Goal: Task Accomplishment & Management: Use online tool/utility

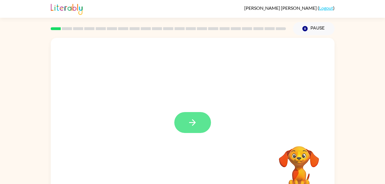
click at [189, 123] on icon "button" at bounding box center [193, 123] width 10 height 10
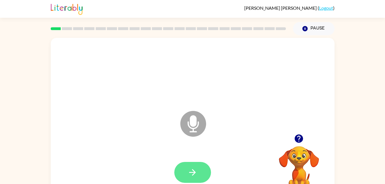
drag, startPoint x: 195, startPoint y: 120, endPoint x: 199, endPoint y: 169, distance: 49.8
click at [199, 169] on div "Microphone The Microphone is here when it is your turn to talk" at bounding box center [193, 120] width 284 height 164
click at [195, 133] on icon at bounding box center [193, 124] width 26 height 26
click at [195, 123] on icon "Microphone The Microphone is here when it is your turn to talk" at bounding box center [222, 131] width 86 height 43
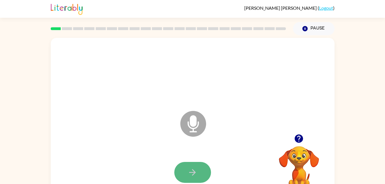
click at [192, 175] on icon "button" at bounding box center [193, 172] width 10 height 10
click at [188, 173] on icon "button" at bounding box center [193, 172] width 10 height 10
click at [134, 155] on div at bounding box center [192, 172] width 272 height 47
click at [190, 172] on icon "button" at bounding box center [192, 172] width 7 height 7
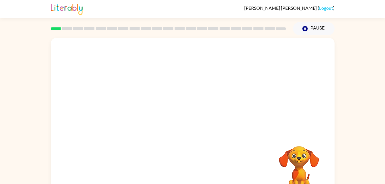
click at [211, 169] on div at bounding box center [192, 172] width 272 height 47
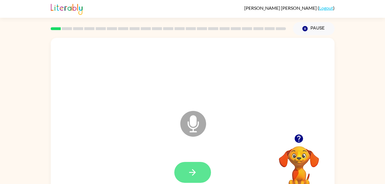
click at [186, 176] on button "button" at bounding box center [192, 172] width 37 height 21
click at [196, 165] on button "button" at bounding box center [192, 172] width 37 height 21
click at [191, 169] on icon "button" at bounding box center [193, 172] width 10 height 10
click at [193, 175] on icon "button" at bounding box center [192, 172] width 7 height 7
click at [200, 122] on icon at bounding box center [193, 124] width 26 height 26
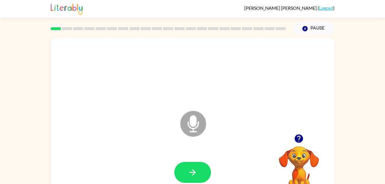
click at [200, 122] on icon at bounding box center [193, 124] width 26 height 26
click at [193, 166] on button "button" at bounding box center [192, 172] width 37 height 21
click at [183, 120] on icon at bounding box center [193, 124] width 26 height 26
click at [195, 173] on icon "button" at bounding box center [192, 172] width 7 height 7
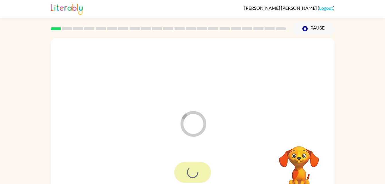
click at [195, 173] on div at bounding box center [192, 172] width 37 height 21
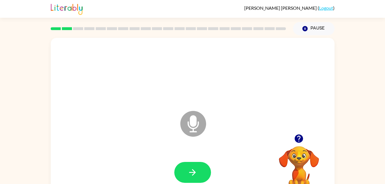
click at [192, 122] on icon "Microphone The Microphone is here when it is your turn to talk" at bounding box center [222, 131] width 86 height 43
click at [196, 167] on icon "button" at bounding box center [193, 172] width 10 height 10
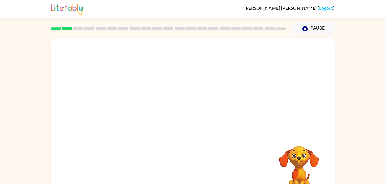
click at [196, 167] on div at bounding box center [192, 172] width 272 height 47
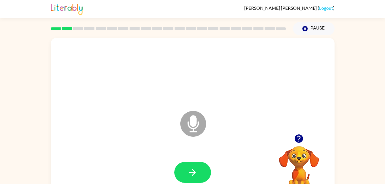
click at [193, 128] on icon at bounding box center [193, 124] width 26 height 26
click at [187, 181] on button "button" at bounding box center [192, 172] width 37 height 21
click at [197, 122] on icon at bounding box center [193, 124] width 26 height 26
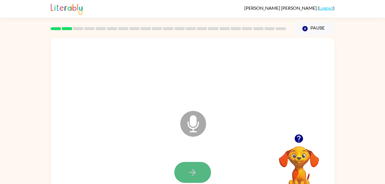
click at [193, 165] on button "button" at bounding box center [192, 172] width 37 height 21
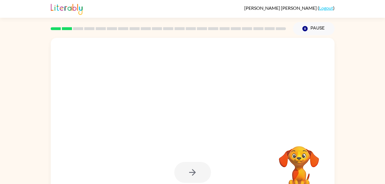
click at [188, 175] on div at bounding box center [192, 172] width 37 height 21
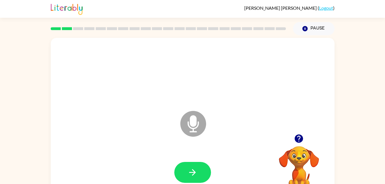
click at [190, 127] on icon "Microphone The Microphone is here when it is your turn to talk" at bounding box center [222, 131] width 86 height 43
click at [189, 173] on icon "button" at bounding box center [192, 172] width 7 height 7
click at [194, 121] on icon "Microphone The Microphone is here when it is your turn to talk" at bounding box center [222, 131] width 86 height 43
click at [193, 176] on icon "button" at bounding box center [193, 172] width 10 height 10
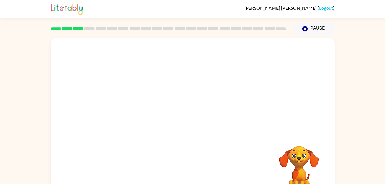
click at [193, 176] on div at bounding box center [192, 172] width 272 height 47
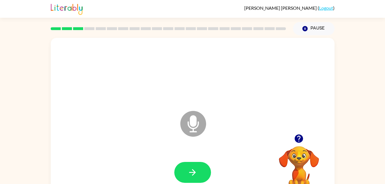
click at [204, 127] on icon at bounding box center [193, 124] width 26 height 26
drag, startPoint x: 200, startPoint y: 121, endPoint x: 198, endPoint y: 139, distance: 17.3
click at [200, 126] on icon at bounding box center [193, 124] width 26 height 26
click at [194, 172] on icon "button" at bounding box center [192, 172] width 7 height 7
click at [190, 171] on icon "button" at bounding box center [193, 172] width 10 height 10
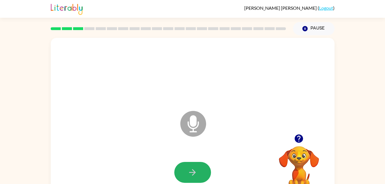
click at [190, 171] on icon "button" at bounding box center [193, 172] width 10 height 10
click at [189, 173] on icon "button" at bounding box center [193, 172] width 10 height 10
drag, startPoint x: 198, startPoint y: 145, endPoint x: 197, endPoint y: 173, distance: 27.8
click at [197, 173] on div "Microphone The Microphone is here when it is your turn to talk" at bounding box center [193, 120] width 284 height 164
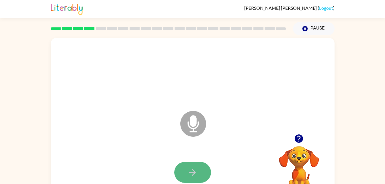
click at [197, 173] on icon "button" at bounding box center [193, 172] width 10 height 10
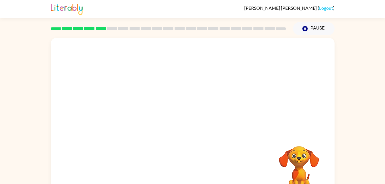
click at [197, 173] on div "Your browser must support playing .mp4 files to use Literably. Please try using…" at bounding box center [193, 120] width 284 height 164
click at [197, 173] on div at bounding box center [192, 172] width 272 height 47
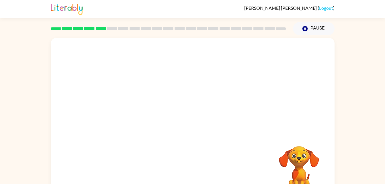
click at [197, 173] on div at bounding box center [192, 172] width 272 height 47
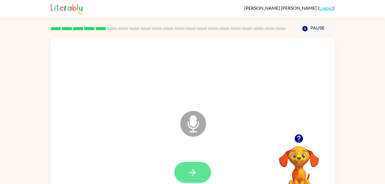
click at [189, 176] on icon "button" at bounding box center [193, 172] width 10 height 10
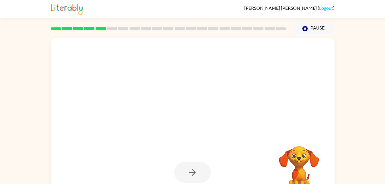
click at [189, 176] on div at bounding box center [192, 172] width 37 height 21
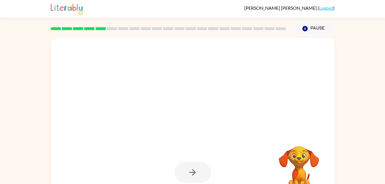
click at [189, 176] on div at bounding box center [192, 172] width 37 height 21
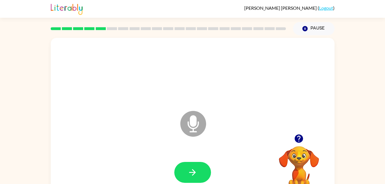
click at [189, 176] on icon "button" at bounding box center [193, 172] width 10 height 10
click at [189, 176] on div at bounding box center [192, 172] width 37 height 21
click at [189, 176] on icon "button" at bounding box center [193, 172] width 10 height 10
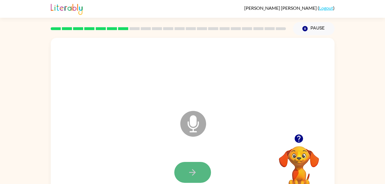
click at [191, 167] on button "button" at bounding box center [192, 172] width 37 height 21
click at [187, 170] on button "button" at bounding box center [192, 172] width 37 height 21
click at [182, 165] on button "button" at bounding box center [192, 172] width 37 height 21
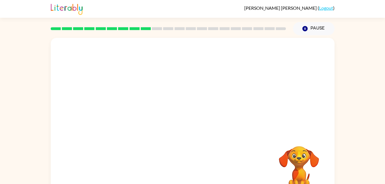
click at [182, 165] on div "Your browser must support playing .mp4 files to use Literably. Please try using…" at bounding box center [193, 120] width 284 height 164
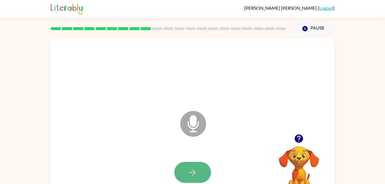
drag, startPoint x: 186, startPoint y: 167, endPoint x: 194, endPoint y: 168, distance: 8.9
click at [194, 168] on button "button" at bounding box center [192, 172] width 37 height 21
click at [287, 154] on video "Your browser must support playing .mp4 files to use Literably. Please try using…" at bounding box center [298, 165] width 57 height 57
click at [299, 146] on video "Your browser must support playing .mp4 files to use Literably. Please try using…" at bounding box center [298, 165] width 57 height 57
click at [280, 154] on video "Your browser must support playing .mp4 files to use Literably. Please try using…" at bounding box center [298, 165] width 57 height 57
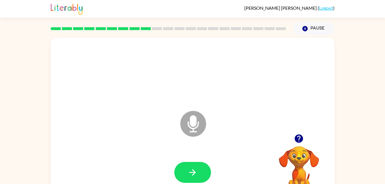
click at [288, 163] on video "Your browser must support playing .mp4 files to use Literably. Please try using…" at bounding box center [298, 165] width 57 height 57
drag, startPoint x: 290, startPoint y: 150, endPoint x: 302, endPoint y: 132, distance: 21.9
click at [302, 132] on div "Your browser must support playing .mp4 files to use Literably. Please try using…" at bounding box center [298, 162] width 57 height 63
click at [301, 139] on icon "button" at bounding box center [299, 139] width 8 height 8
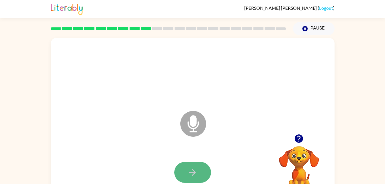
click at [203, 167] on button "button" at bounding box center [192, 172] width 37 height 21
click at [197, 163] on button "button" at bounding box center [192, 172] width 37 height 21
click at [193, 169] on icon "button" at bounding box center [193, 172] width 10 height 10
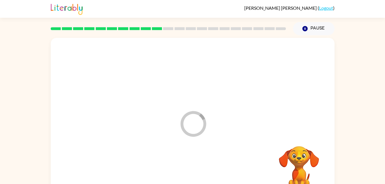
click at [193, 169] on div at bounding box center [192, 172] width 272 height 47
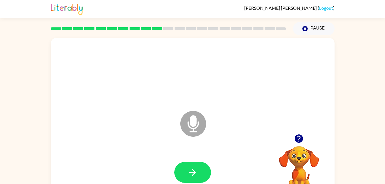
click at [193, 169] on icon "button" at bounding box center [193, 172] width 10 height 10
click at [193, 170] on icon "button" at bounding box center [192, 172] width 7 height 7
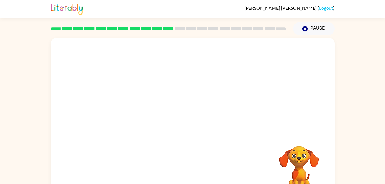
drag, startPoint x: 193, startPoint y: 170, endPoint x: 188, endPoint y: 156, distance: 15.0
click at [188, 156] on div at bounding box center [192, 172] width 272 height 47
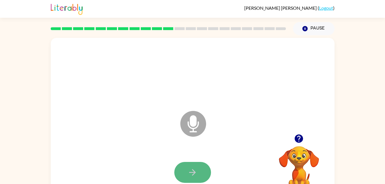
click at [192, 171] on icon "button" at bounding box center [193, 172] width 10 height 10
click at [191, 171] on icon "button" at bounding box center [193, 172] width 10 height 10
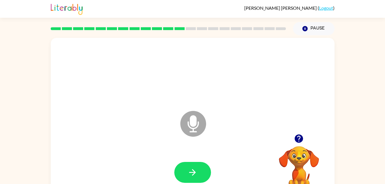
click at [193, 171] on div at bounding box center [192, 172] width 272 height 47
drag, startPoint x: 193, startPoint y: 171, endPoint x: 172, endPoint y: 176, distance: 21.4
click at [172, 176] on div at bounding box center [192, 172] width 272 height 47
click at [188, 174] on icon "button" at bounding box center [193, 172] width 10 height 10
drag, startPoint x: 188, startPoint y: 174, endPoint x: 163, endPoint y: 176, distance: 25.6
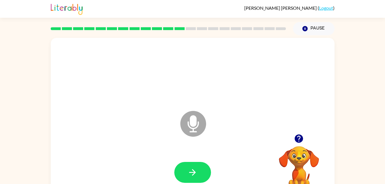
click at [163, 176] on div at bounding box center [192, 172] width 272 height 47
click at [189, 168] on icon "button" at bounding box center [193, 172] width 10 height 10
click at [210, 165] on div at bounding box center [192, 172] width 37 height 21
click at [201, 165] on button "button" at bounding box center [192, 172] width 37 height 21
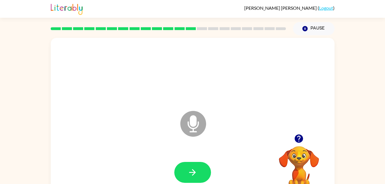
click at [77, 167] on div at bounding box center [192, 172] width 272 height 47
click at [200, 176] on button "button" at bounding box center [192, 172] width 37 height 21
click at [297, 137] on icon "button" at bounding box center [299, 139] width 8 height 8
click at [209, 167] on button "button" at bounding box center [192, 172] width 37 height 21
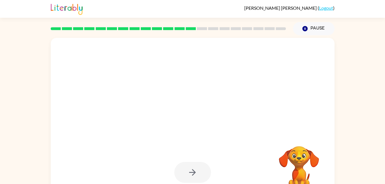
click at [188, 166] on div at bounding box center [192, 172] width 37 height 21
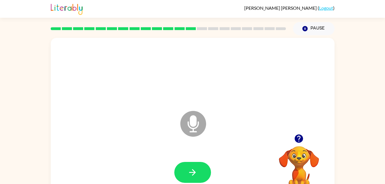
click at [188, 166] on div at bounding box center [192, 172] width 37 height 21
click at [201, 172] on button "button" at bounding box center [192, 172] width 37 height 21
click at [298, 137] on icon "button" at bounding box center [299, 139] width 10 height 10
click at [194, 178] on button "button" at bounding box center [192, 172] width 37 height 21
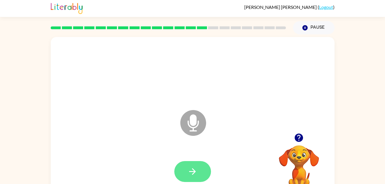
click at [203, 175] on button "button" at bounding box center [192, 171] width 37 height 21
drag, startPoint x: 203, startPoint y: 175, endPoint x: 120, endPoint y: 147, distance: 87.2
click at [120, 147] on div "Microphone The Microphone is here when it is your turn to talk" at bounding box center [193, 119] width 284 height 164
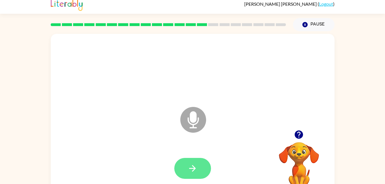
scroll to position [5, 0]
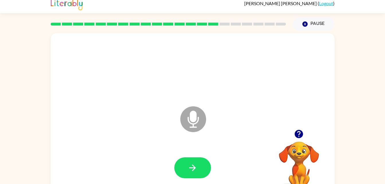
click at [160, 18] on div at bounding box center [168, 24] width 242 height 20
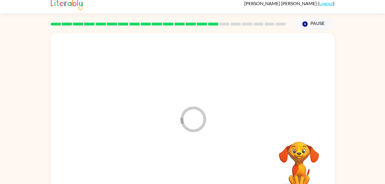
drag, startPoint x: 199, startPoint y: 172, endPoint x: 224, endPoint y: 176, distance: 25.2
click at [224, 176] on div at bounding box center [192, 168] width 272 height 47
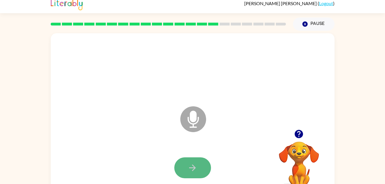
click at [193, 162] on button "button" at bounding box center [192, 167] width 37 height 21
click at [191, 162] on button "button" at bounding box center [192, 167] width 37 height 21
click at [201, 181] on div at bounding box center [192, 168] width 272 height 47
click at [197, 172] on icon "button" at bounding box center [193, 168] width 10 height 10
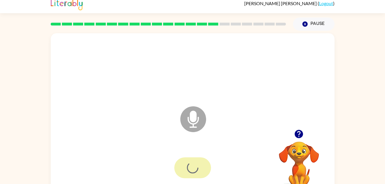
click at [197, 172] on div at bounding box center [192, 167] width 37 height 21
click at [185, 168] on button "button" at bounding box center [192, 167] width 37 height 21
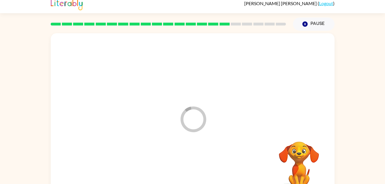
click at [185, 168] on div at bounding box center [192, 168] width 272 height 47
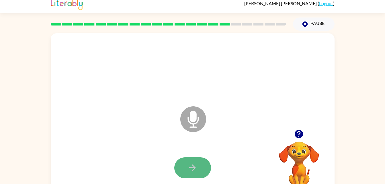
click at [190, 168] on icon "button" at bounding box center [193, 168] width 10 height 10
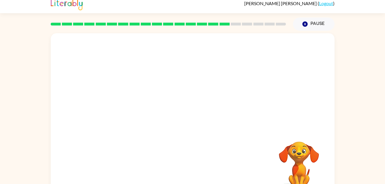
click at [190, 170] on div at bounding box center [192, 168] width 272 height 47
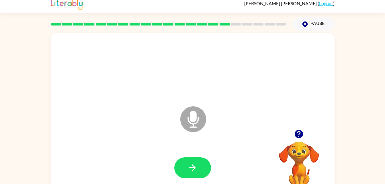
click at [190, 170] on div at bounding box center [192, 168] width 272 height 47
click at [190, 170] on icon "button" at bounding box center [193, 168] width 10 height 10
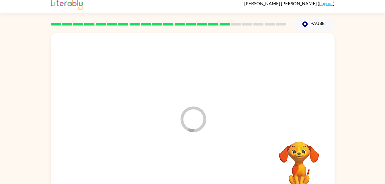
click at [190, 170] on div at bounding box center [192, 168] width 272 height 47
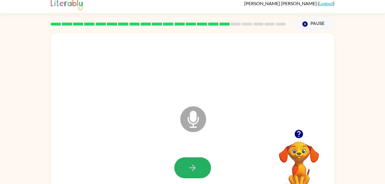
click at [190, 170] on icon "button" at bounding box center [193, 168] width 10 height 10
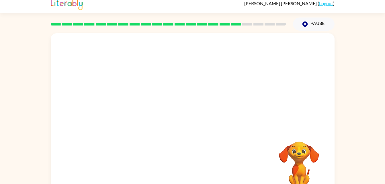
drag, startPoint x: 243, startPoint y: 146, endPoint x: 207, endPoint y: 141, distance: 37.0
click at [207, 141] on div "Your browser must support playing .mp4 files to use Literably. Please try using…" at bounding box center [193, 115] width 284 height 164
click at [247, 145] on div at bounding box center [192, 168] width 272 height 47
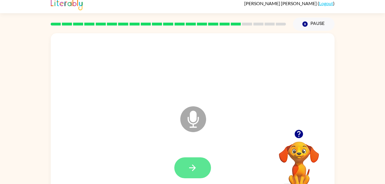
click at [191, 163] on icon "button" at bounding box center [193, 168] width 10 height 10
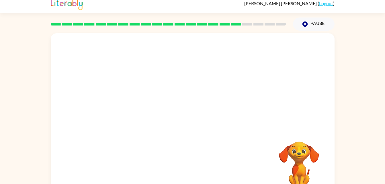
click at [191, 163] on div at bounding box center [192, 168] width 272 height 47
drag, startPoint x: 191, startPoint y: 163, endPoint x: 177, endPoint y: 117, distance: 48.5
click at [177, 117] on div at bounding box center [193, 115] width 284 height 164
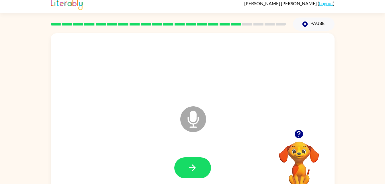
click at [191, 157] on div at bounding box center [192, 168] width 272 height 47
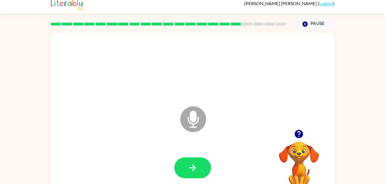
click at [191, 157] on div at bounding box center [192, 168] width 272 height 47
click at [188, 159] on div at bounding box center [192, 168] width 272 height 47
click at [188, 159] on button "button" at bounding box center [192, 167] width 37 height 21
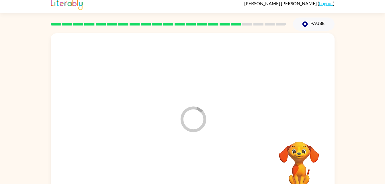
click at [158, 153] on div at bounding box center [192, 168] width 272 height 47
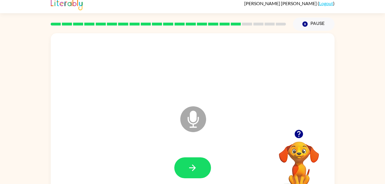
click at [208, 163] on button "button" at bounding box center [192, 167] width 37 height 21
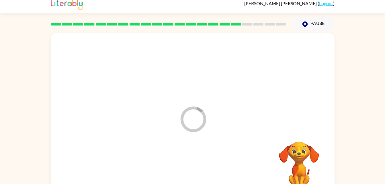
click at [208, 163] on div at bounding box center [192, 168] width 272 height 47
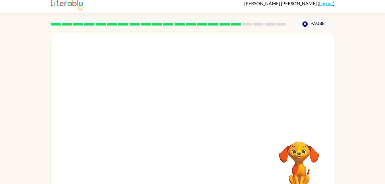
click at [208, 163] on div at bounding box center [192, 168] width 272 height 47
click at [206, 163] on div at bounding box center [192, 168] width 272 height 47
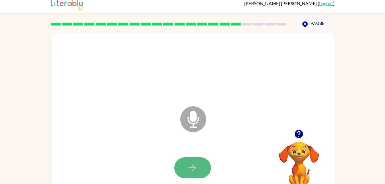
click at [202, 163] on button "button" at bounding box center [192, 167] width 37 height 21
click at [196, 169] on icon "button" at bounding box center [193, 168] width 10 height 10
click at [196, 169] on div at bounding box center [192, 168] width 272 height 47
click at [196, 169] on icon "button" at bounding box center [193, 168] width 10 height 10
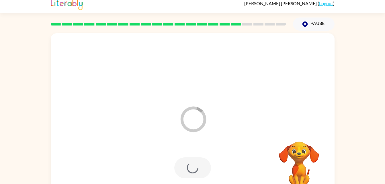
click at [196, 169] on div at bounding box center [192, 167] width 37 height 21
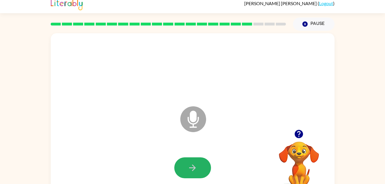
click at [196, 169] on icon "button" at bounding box center [193, 168] width 10 height 10
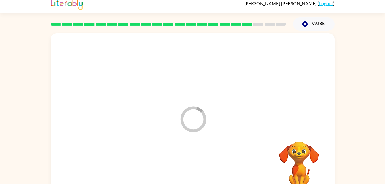
click at [196, 169] on div at bounding box center [192, 168] width 272 height 47
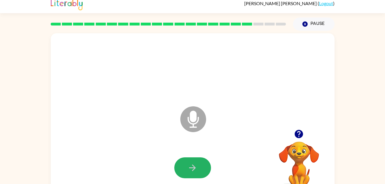
click at [196, 169] on icon "button" at bounding box center [193, 168] width 10 height 10
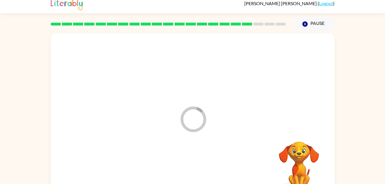
click at [196, 169] on div at bounding box center [192, 168] width 272 height 47
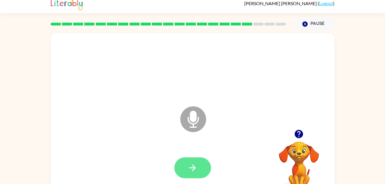
click at [199, 164] on button "button" at bounding box center [192, 167] width 37 height 21
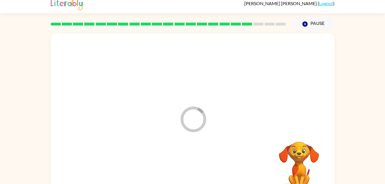
click at [199, 164] on div at bounding box center [192, 168] width 272 height 47
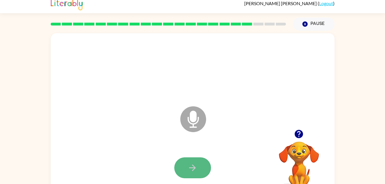
click at [191, 165] on icon "button" at bounding box center [193, 168] width 10 height 10
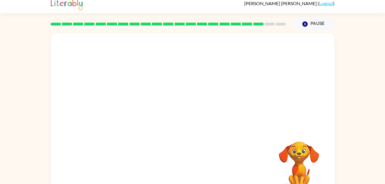
click at [191, 165] on div at bounding box center [192, 168] width 272 height 47
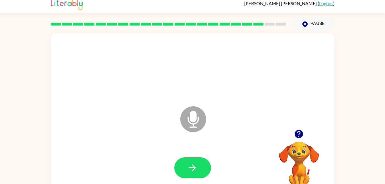
click at [191, 165] on icon "button" at bounding box center [193, 168] width 10 height 10
click at [191, 165] on div at bounding box center [192, 168] width 272 height 47
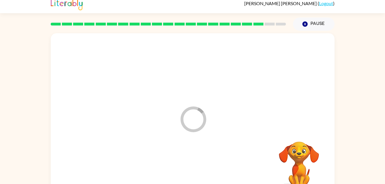
click at [191, 165] on div at bounding box center [192, 168] width 272 height 47
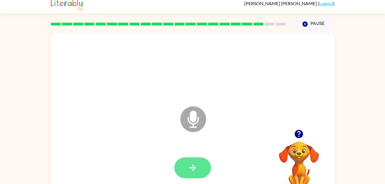
click at [191, 164] on icon "button" at bounding box center [193, 168] width 10 height 10
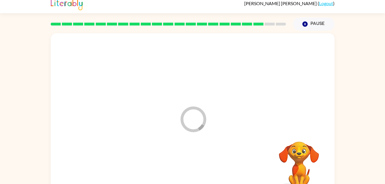
click at [191, 164] on div at bounding box center [192, 168] width 272 height 47
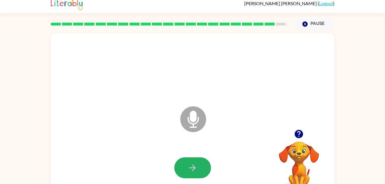
click at [191, 164] on icon "button" at bounding box center [193, 168] width 10 height 10
click at [198, 155] on div at bounding box center [192, 168] width 272 height 47
click at [194, 164] on icon "button" at bounding box center [193, 168] width 10 height 10
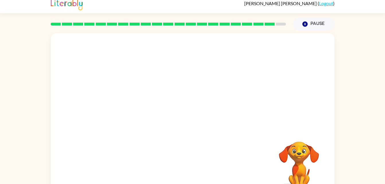
click at [194, 164] on div at bounding box center [192, 168] width 272 height 47
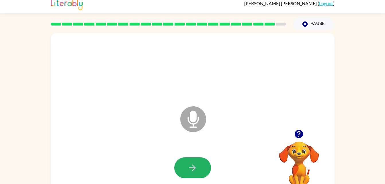
click at [194, 164] on icon "button" at bounding box center [193, 168] width 10 height 10
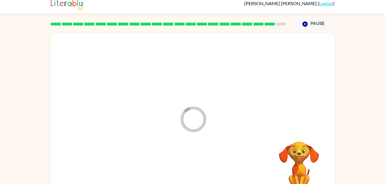
click at [194, 164] on div at bounding box center [192, 168] width 272 height 47
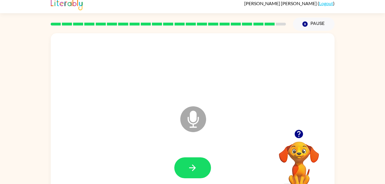
click at [194, 164] on icon "button" at bounding box center [193, 168] width 10 height 10
click at [194, 164] on div at bounding box center [192, 167] width 37 height 21
